Goal: Task Accomplishment & Management: Use online tool/utility

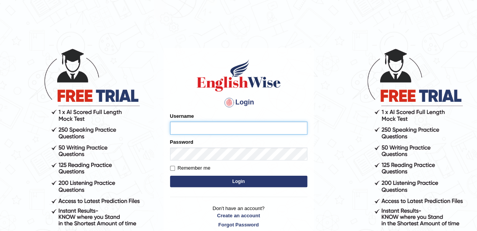
click at [192, 128] on input "Username" at bounding box center [238, 128] width 137 height 13
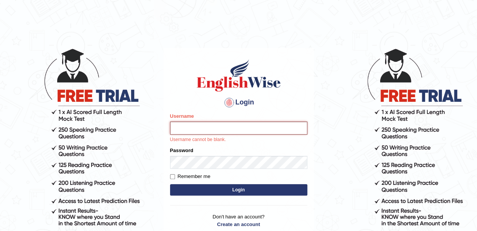
type input "MoneelS"
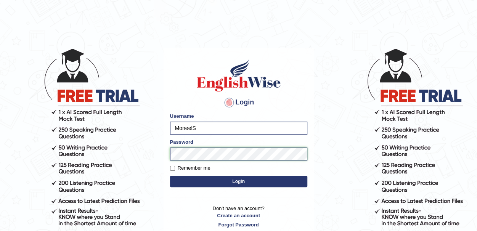
click at [150, 151] on body "Login Please fix the following errors: Username MoneelS Password Remember me Lo…" at bounding box center [238, 139] width 477 height 231
click at [170, 176] on button "Login" at bounding box center [238, 181] width 137 height 11
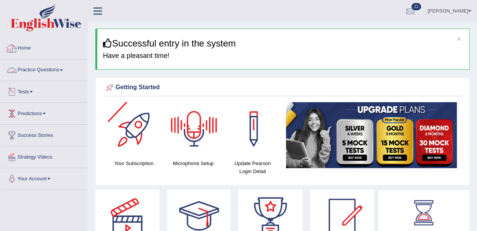
click at [24, 90] on link "Tests" at bounding box center [43, 90] width 87 height 19
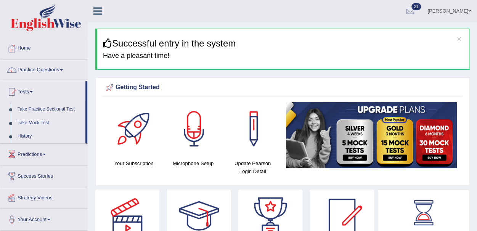
click at [31, 124] on link "Take Mock Test" at bounding box center [49, 123] width 71 height 14
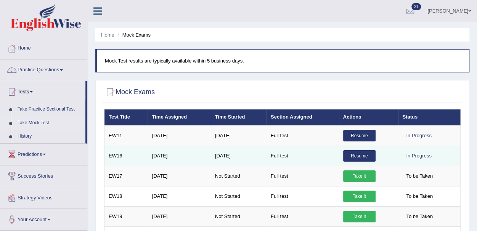
click at [298, 155] on td "Full test" at bounding box center [302, 156] width 72 height 20
click at [358, 154] on link "Resume" at bounding box center [359, 155] width 32 height 11
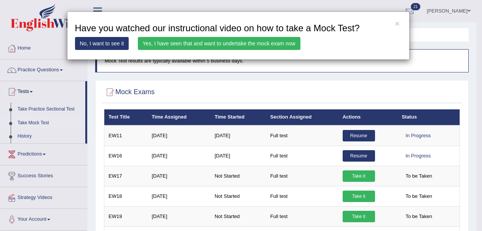
click at [226, 41] on link "Yes, I have seen that and want to undertake the mock exam now" at bounding box center [219, 43] width 163 height 13
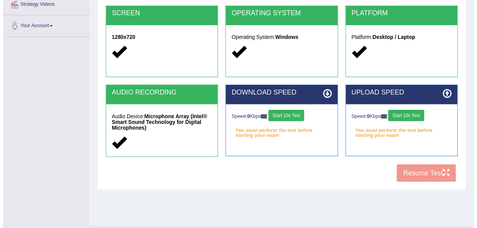
scroll to position [169, 0]
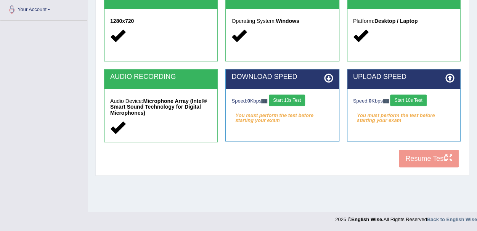
click at [289, 99] on button "Start 10s Test" at bounding box center [287, 100] width 36 height 11
click at [408, 100] on button "Start 10s Test" at bounding box center [408, 100] width 36 height 11
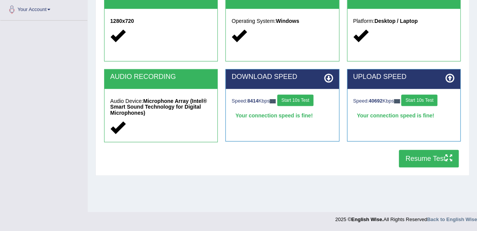
click at [423, 161] on button "Resume Test" at bounding box center [429, 159] width 60 height 18
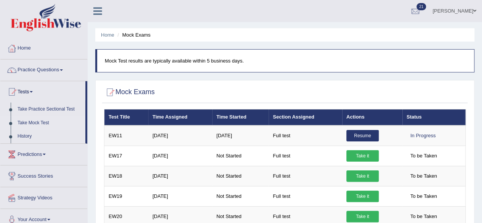
click at [28, 47] on link "Home" at bounding box center [43, 47] width 87 height 19
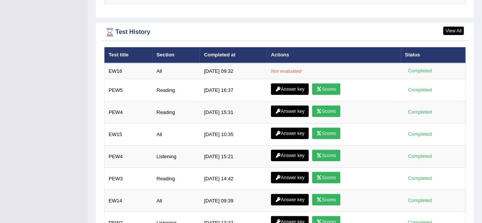
scroll to position [1067, 0]
